Goal: Register for event/course

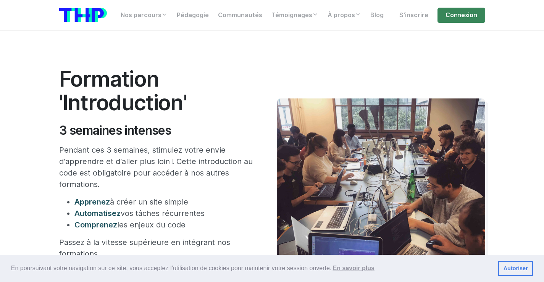
click at [514, 101] on section "Formation 'Introduction' 3 semaines intenses Pendant ces 3 semaines, stimulez v…" at bounding box center [272, 201] width 544 height 340
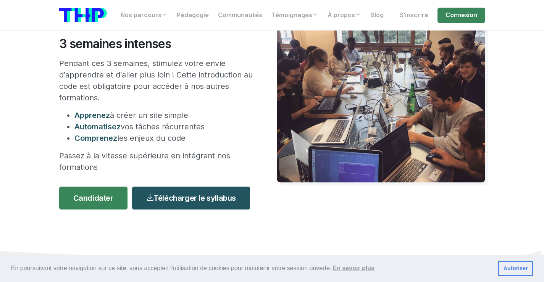
scroll to position [92, 0]
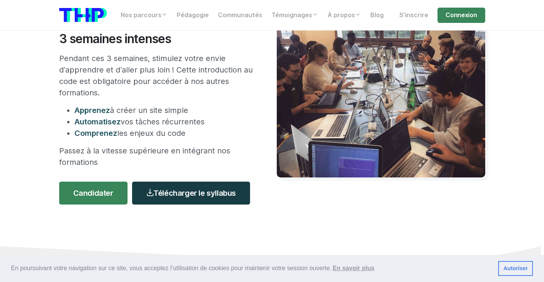
click at [198, 184] on link "Télécharger le syllabus" at bounding box center [191, 193] width 118 height 23
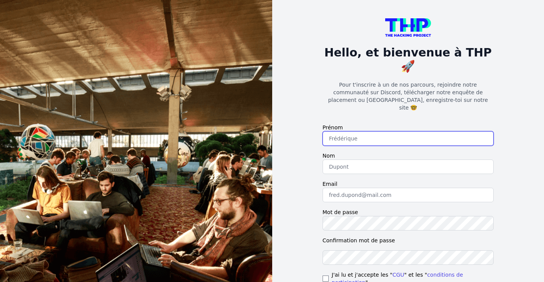
click at [347, 131] on input "text" at bounding box center [408, 138] width 171 height 15
type input "geoffrey"
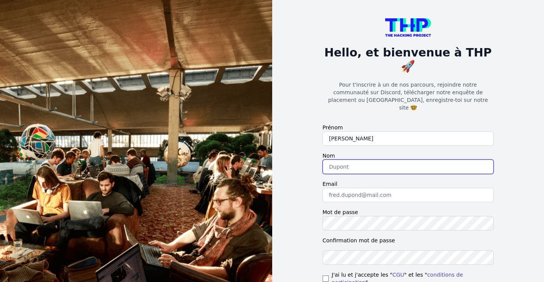
click at [344, 160] on input "text" at bounding box center [408, 167] width 171 height 15
type input "b"
type input "Burgun"
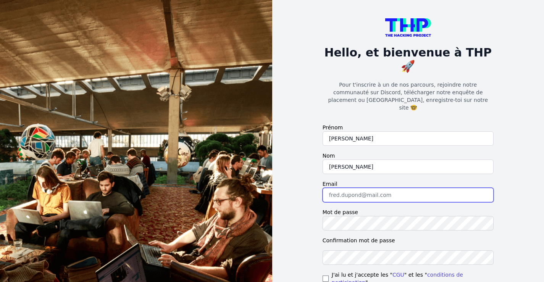
click at [353, 188] on input "email" at bounding box center [408, 195] width 171 height 15
type input "burgun.geoffrey@gmail.com"
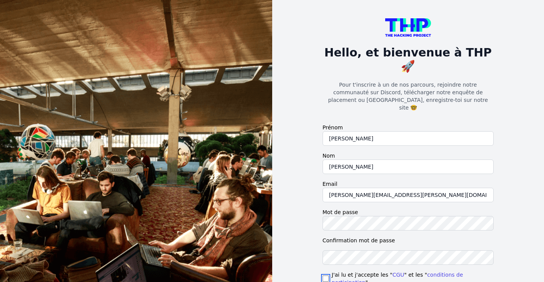
click at [326, 276] on input "checkbox" at bounding box center [326, 279] width 6 height 6
checkbox input "true"
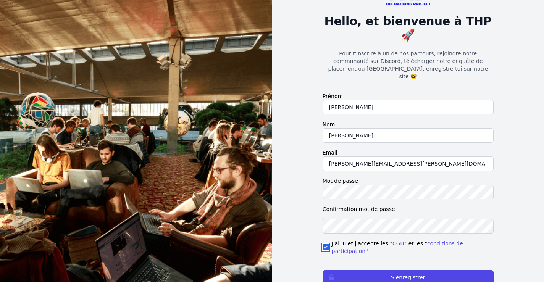
scroll to position [37, 0]
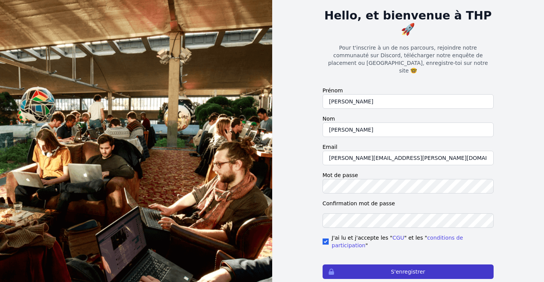
click at [403, 265] on button "S'enregistrer" at bounding box center [408, 272] width 171 height 15
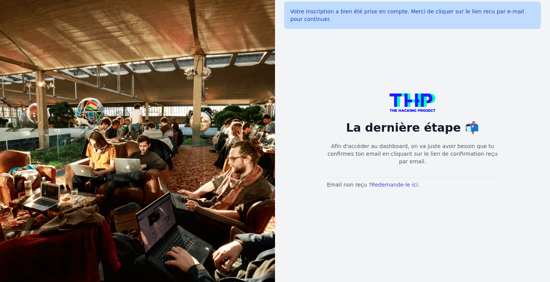
click at [337, 71] on div "La dernière étape 📬 Afin d'accéder au dashboard, on va juste avoir besoin que t…" at bounding box center [413, 141] width 196 height 282
click at [387, 182] on link "Redemande-le ici." at bounding box center [396, 185] width 48 height 6
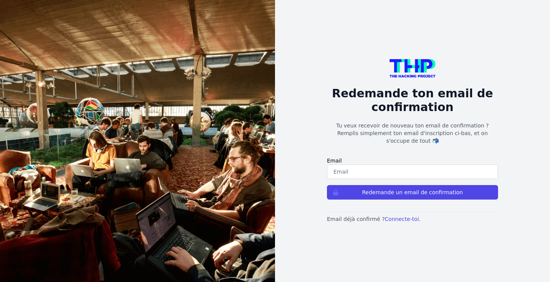
click at [371, 167] on input "email" at bounding box center [412, 172] width 171 height 15
type input "[EMAIL_ADDRESS][PERSON_NAME][DOMAIN_NAME]"
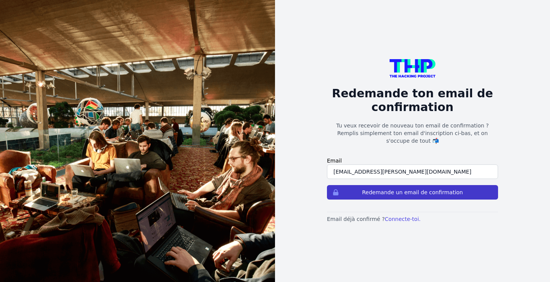
click at [397, 188] on button "Redemande un email de confirmation" at bounding box center [412, 192] width 171 height 15
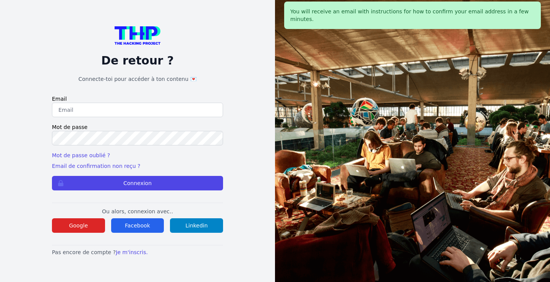
click at [395, 112] on div at bounding box center [412, 141] width 275 height 282
